Goal: Find contact information: Find contact information

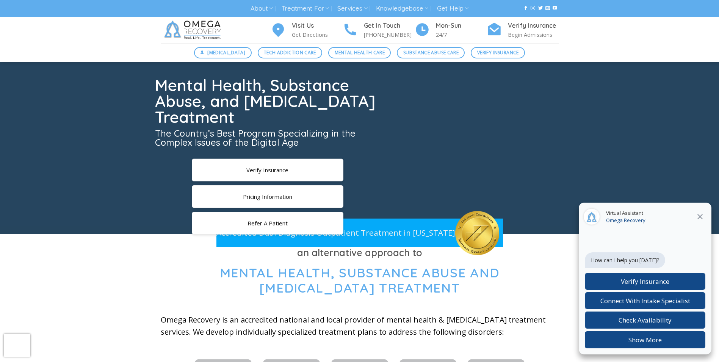
scroll to position [38, 0]
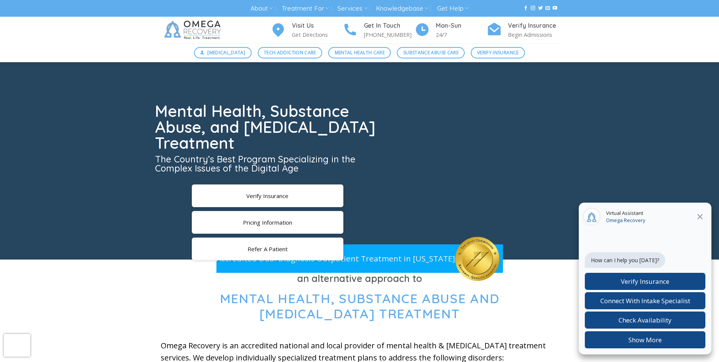
click at [373, 30] on h4 "Get In Touch" at bounding box center [389, 26] width 51 height 10
click at [391, 34] on p "[PHONE_NUMBER]" at bounding box center [389, 34] width 51 height 9
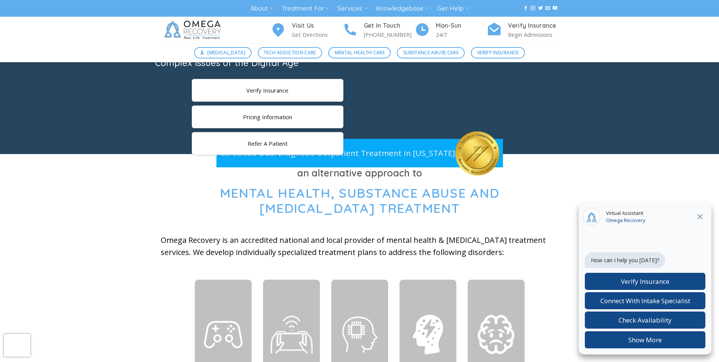
scroll to position [76, 0]
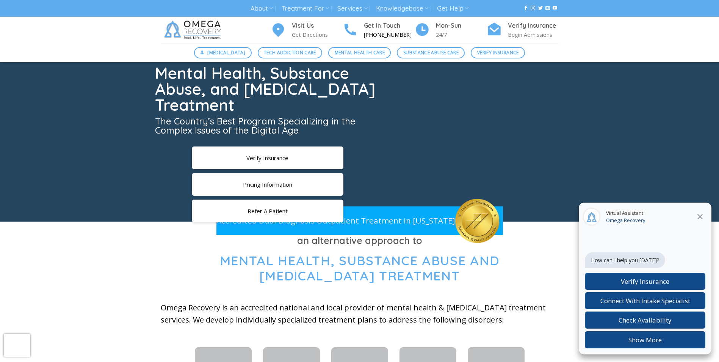
click at [356, 30] on img at bounding box center [350, 29] width 15 height 16
drag, startPoint x: 378, startPoint y: 35, endPoint x: 371, endPoint y: 30, distance: 8.3
click at [371, 30] on h4 "Get In Touch" at bounding box center [389, 26] width 51 height 10
click at [371, 31] on p "[PHONE_NUMBER]" at bounding box center [389, 34] width 51 height 9
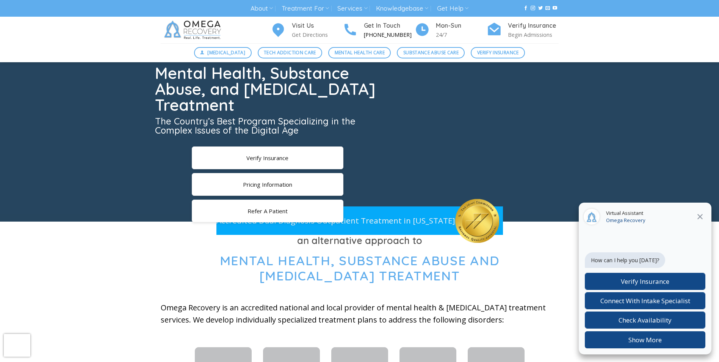
click at [371, 34] on p "[PHONE_NUMBER]" at bounding box center [389, 34] width 51 height 9
drag, startPoint x: 371, startPoint y: 34, endPoint x: 368, endPoint y: 38, distance: 5.6
click at [368, 38] on p "[PHONE_NUMBER]" at bounding box center [389, 34] width 51 height 9
click at [365, 35] on p "[PHONE_NUMBER]" at bounding box center [389, 34] width 51 height 9
click at [455, 303] on p "Omega Recovery is an accredited national and local provider of mental health & …" at bounding box center [360, 313] width 398 height 24
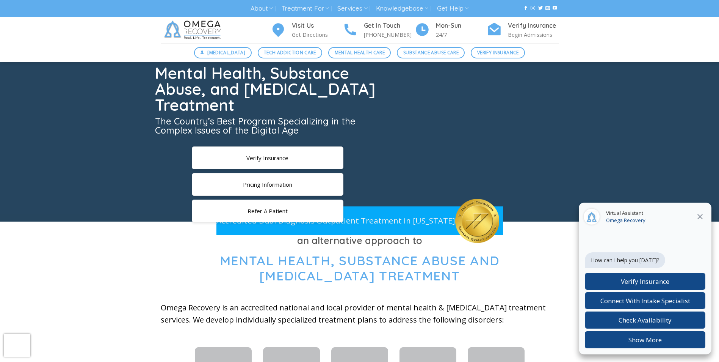
click at [500, 264] on span "Mental Health, Substance Abuse and [MEDICAL_DATA] Treatment" at bounding box center [360, 268] width 280 height 32
